Goal: Task Accomplishment & Management: Manage account settings

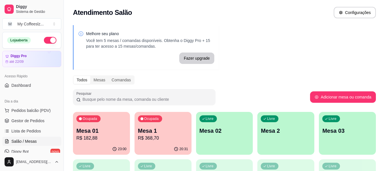
click at [330, 50] on div "Melhore seu plano Você tem 5 mesas / comandas disponíveis. Obtenha o Diggy Pro …" at bounding box center [224, 162] width 321 height 281
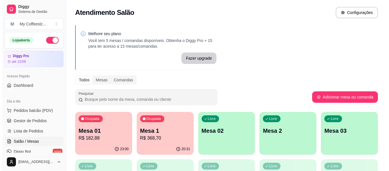
scroll to position [85, 0]
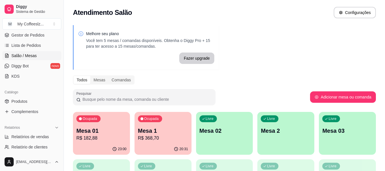
click at [247, 136] on div "Livre Mesa 02" at bounding box center [224, 130] width 57 height 36
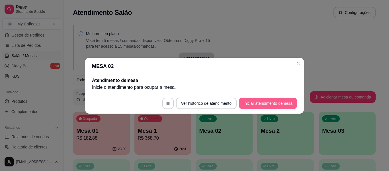
click at [247, 104] on button "Iniciar atendimento de mesa" at bounding box center [268, 102] width 58 height 11
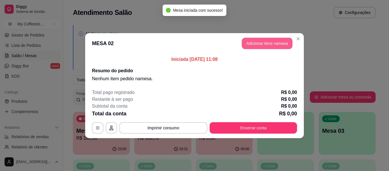
click at [275, 45] on button "Adicionar itens na mesa" at bounding box center [267, 43] width 51 height 11
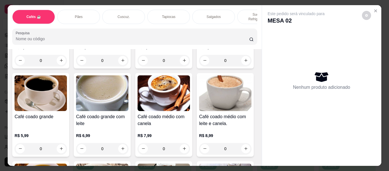
scroll to position [114, 0]
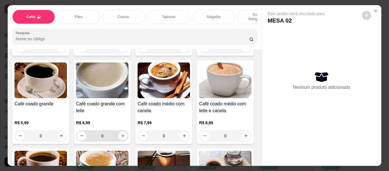
click at [125, 133] on icon "increase-product-quantity" at bounding box center [123, 135] width 4 height 4
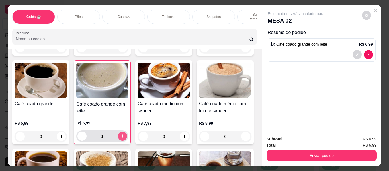
click at [125, 134] on icon "increase-product-quantity" at bounding box center [123, 136] width 4 height 4
type input "2"
click at [173, 15] on p "Tapiocas" at bounding box center [168, 17] width 13 height 5
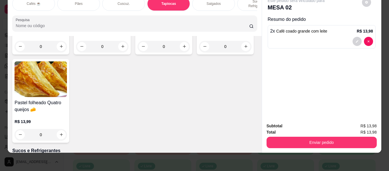
scroll to position [1919, 0]
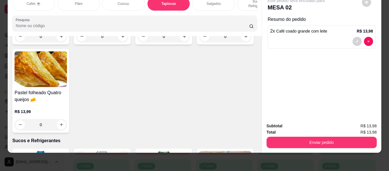
type input "1"
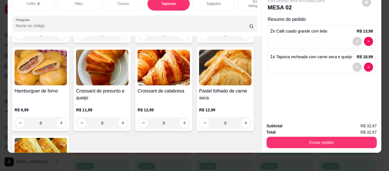
scroll to position [1833, 0]
type input "1"
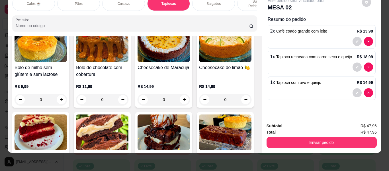
scroll to position [2375, 0]
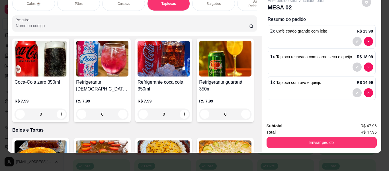
type input "1"
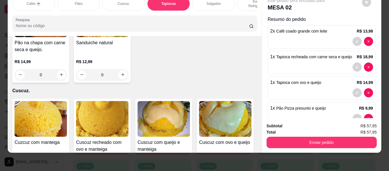
scroll to position [1093, 0]
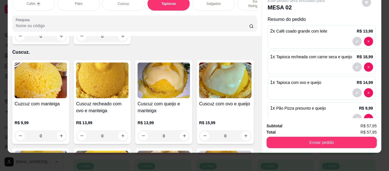
type input "2"
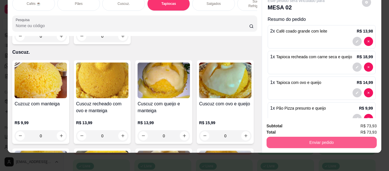
click at [296, 136] on button "Enviar pedido" at bounding box center [322, 141] width 110 height 11
click at [296, 137] on button "Enviar pedido" at bounding box center [321, 142] width 107 height 11
click at [296, 138] on button "Enviar pedido" at bounding box center [322, 141] width 110 height 11
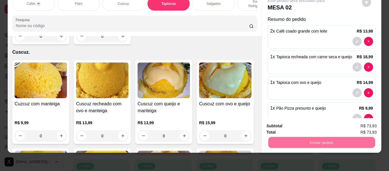
click at [310, 120] on button "Não registrar e enviar pedido" at bounding box center [302, 123] width 59 height 11
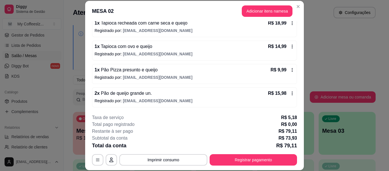
scroll to position [53, 0]
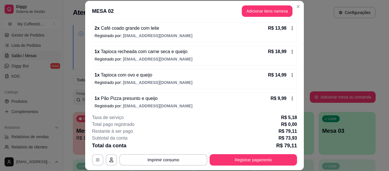
click at [213, 95] on div "1 x Pão Pizza presunto e queijo R$ 9,99" at bounding box center [195, 98] width 200 height 7
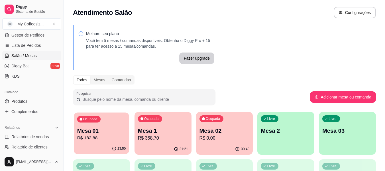
click at [102, 138] on p "R$ 182,88" at bounding box center [101, 137] width 49 height 7
click at [154, 138] on p "R$ 368,70" at bounding box center [162, 137] width 49 height 7
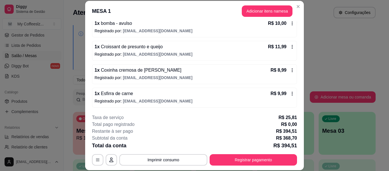
scroll to position [666, 0]
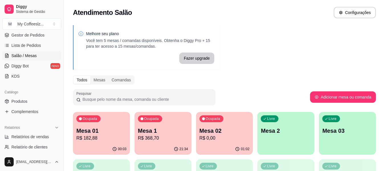
click at [290, 146] on div "Livre Mesa 2" at bounding box center [285, 130] width 57 height 36
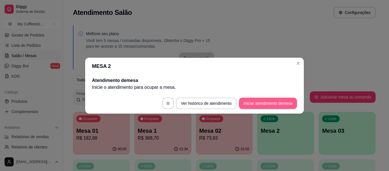
click at [251, 102] on button "Iniciar atendimento de mesa" at bounding box center [268, 102] width 58 height 11
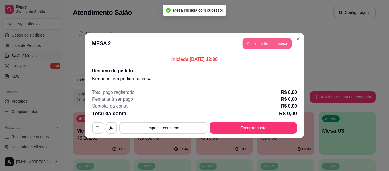
click at [256, 46] on button "Adicionar itens na mesa" at bounding box center [267, 43] width 49 height 11
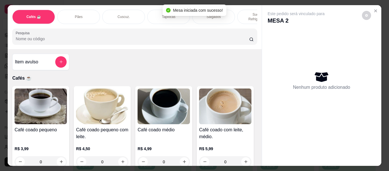
click at [93, 10] on div "Pães" at bounding box center [78, 17] width 43 height 14
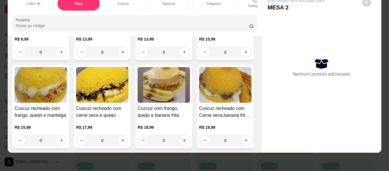
scroll to position [1172, 0]
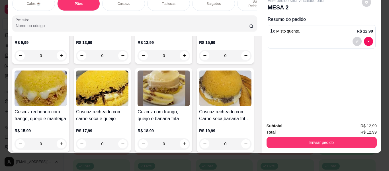
type input "2"
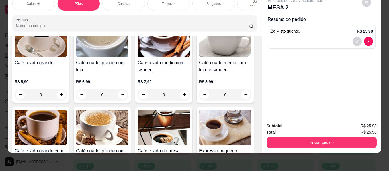
scroll to position [142, 0]
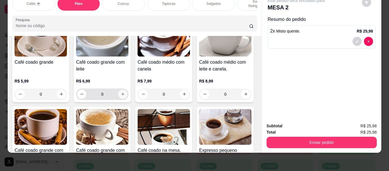
click at [127, 89] on button "increase-product-quantity" at bounding box center [122, 93] width 9 height 9
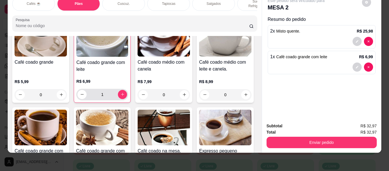
click at [127, 89] on div "1" at bounding box center [102, 94] width 50 height 11
click at [125, 92] on icon "increase-product-quantity" at bounding box center [123, 94] width 4 height 4
type input "2"
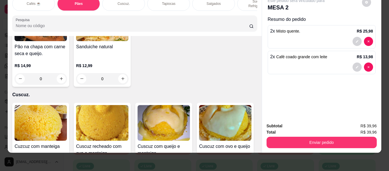
scroll to position [1083, 0]
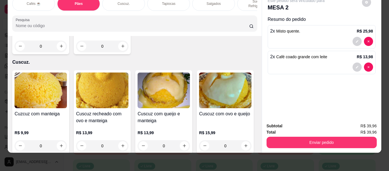
type input "2"
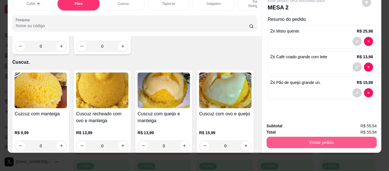
click at [293, 139] on button "Enviar pedido" at bounding box center [322, 141] width 110 height 11
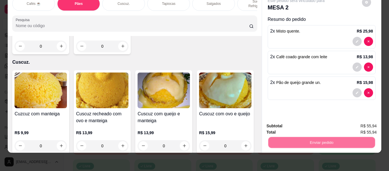
click at [297, 121] on button "Não registrar e enviar pedido" at bounding box center [302, 124] width 59 height 11
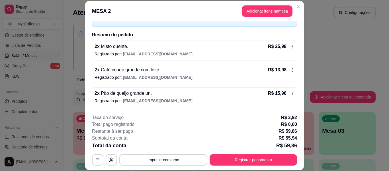
scroll to position [17, 0]
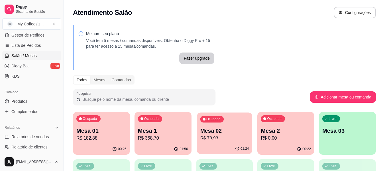
click at [198, 129] on div "Ocupada Mesa 02 R$ 73,93" at bounding box center [224, 127] width 55 height 31
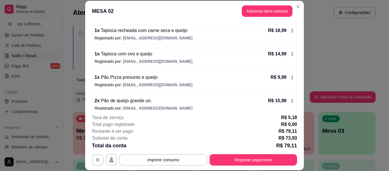
scroll to position [81, 0]
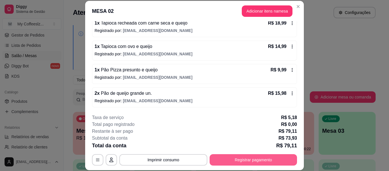
click at [220, 161] on button "Registrar pagamento" at bounding box center [253, 159] width 87 height 11
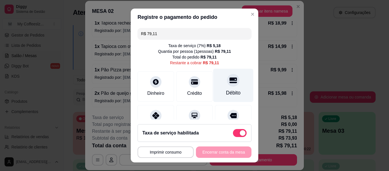
click at [232, 77] on div "Débito" at bounding box center [233, 85] width 40 height 33
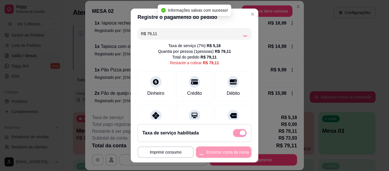
type input "R$ 0,00"
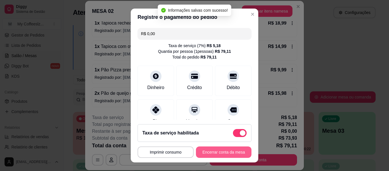
click at [213, 150] on button "Encerrar conta da mesa" at bounding box center [224, 151] width 56 height 11
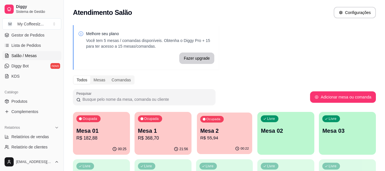
click at [219, 139] on p "R$ 55,94" at bounding box center [224, 137] width 49 height 7
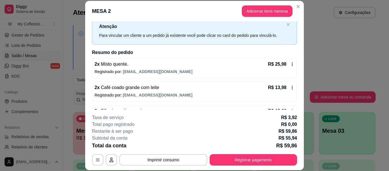
scroll to position [35, 0]
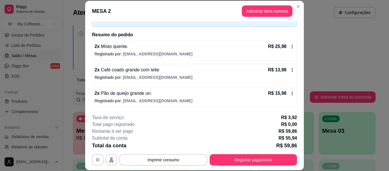
click at [222, 91] on div "2 x Pão de queijo grande un. R$ 15,98" at bounding box center [195, 93] width 200 height 7
click at [255, 9] on button "Adicionar itens na mesa" at bounding box center [267, 10] width 51 height 11
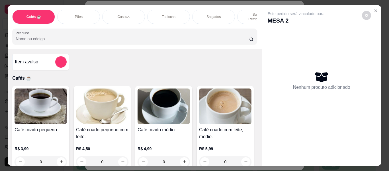
click at [208, 15] on p "Salgados" at bounding box center [214, 17] width 14 height 5
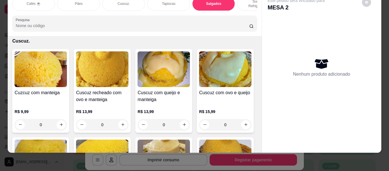
scroll to position [1150, 0]
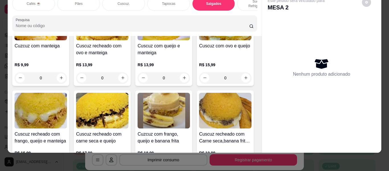
type input "1"
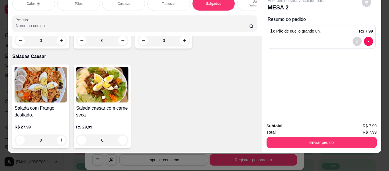
scroll to position [3372, 0]
type input "1"
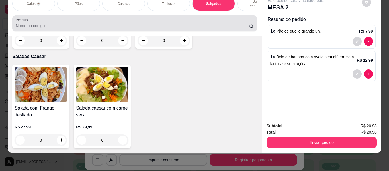
scroll to position [0, 0]
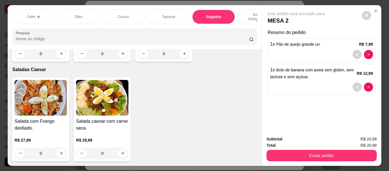
click at [45, 12] on div "Cafés ☕" at bounding box center [33, 17] width 43 height 14
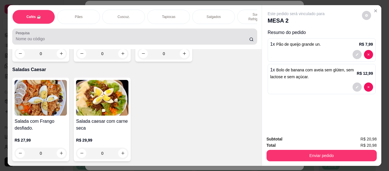
scroll to position [15, 0]
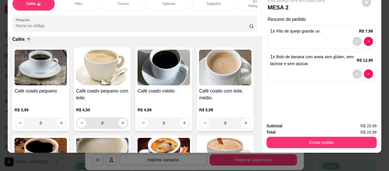
click at [122, 121] on icon "increase-product-quantity" at bounding box center [123, 123] width 4 height 4
type input "1"
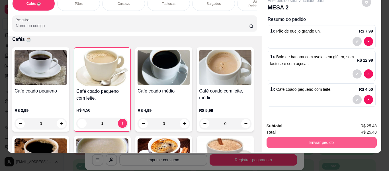
click at [287, 139] on button "Enviar pedido" at bounding box center [322, 141] width 110 height 11
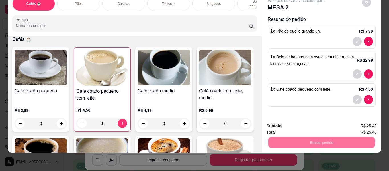
click at [293, 123] on button "Não registrar e enviar pedido" at bounding box center [302, 123] width 59 height 11
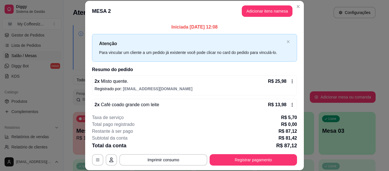
scroll to position [105, 0]
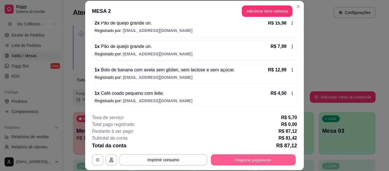
click at [230, 159] on button "Registrar pagamento" at bounding box center [253, 159] width 85 height 11
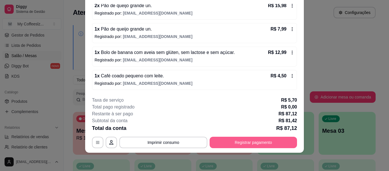
click at [266, 143] on button "Registrar pagamento" at bounding box center [253, 141] width 87 height 11
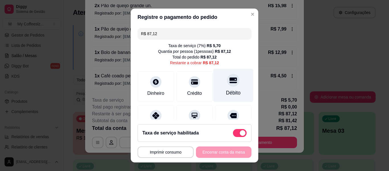
click at [230, 80] on icon at bounding box center [233, 79] width 7 height 7
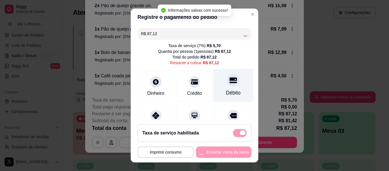
type input "R$ 0,00"
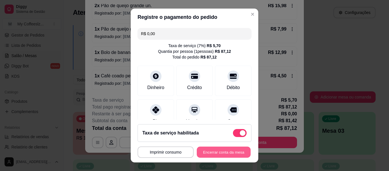
click at [213, 151] on button "Encerrar conta da mesa" at bounding box center [224, 151] width 54 height 11
click at [213, 151] on div "**********" at bounding box center [195, 151] width 114 height 11
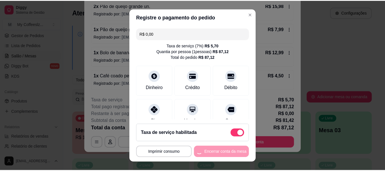
scroll to position [0, 0]
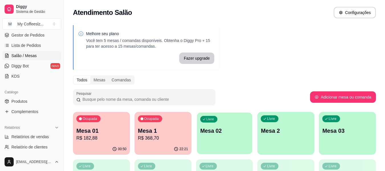
click at [218, 140] on div "Livre Mesa 02" at bounding box center [224, 129] width 55 height 35
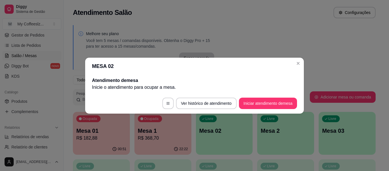
click at [269, 113] on footer "Ver histórico de atendimento Iniciar atendimento de mesa" at bounding box center [194, 103] width 219 height 21
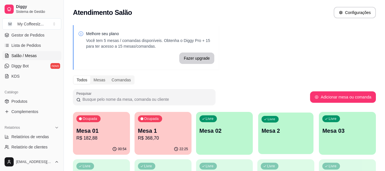
click at [266, 138] on div "Livre Mesa 2" at bounding box center [285, 129] width 55 height 35
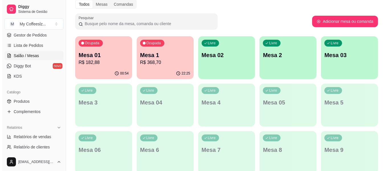
scroll to position [85, 0]
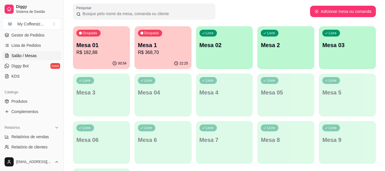
click at [200, 55] on div "Livre Mesa 02" at bounding box center [224, 44] width 57 height 36
click at [105, 51] on p "R$ 182,88" at bounding box center [101, 52] width 50 height 7
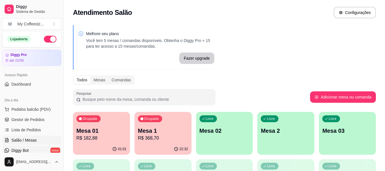
scroll to position [0, 0]
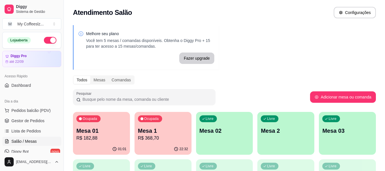
click at [337, 42] on div "Melhore seu plano Você tem 5 mesas / comandas disponíveis. Obtenha o Diggy Pro …" at bounding box center [224, 162] width 321 height 281
